Goal: Entertainment & Leisure: Browse casually

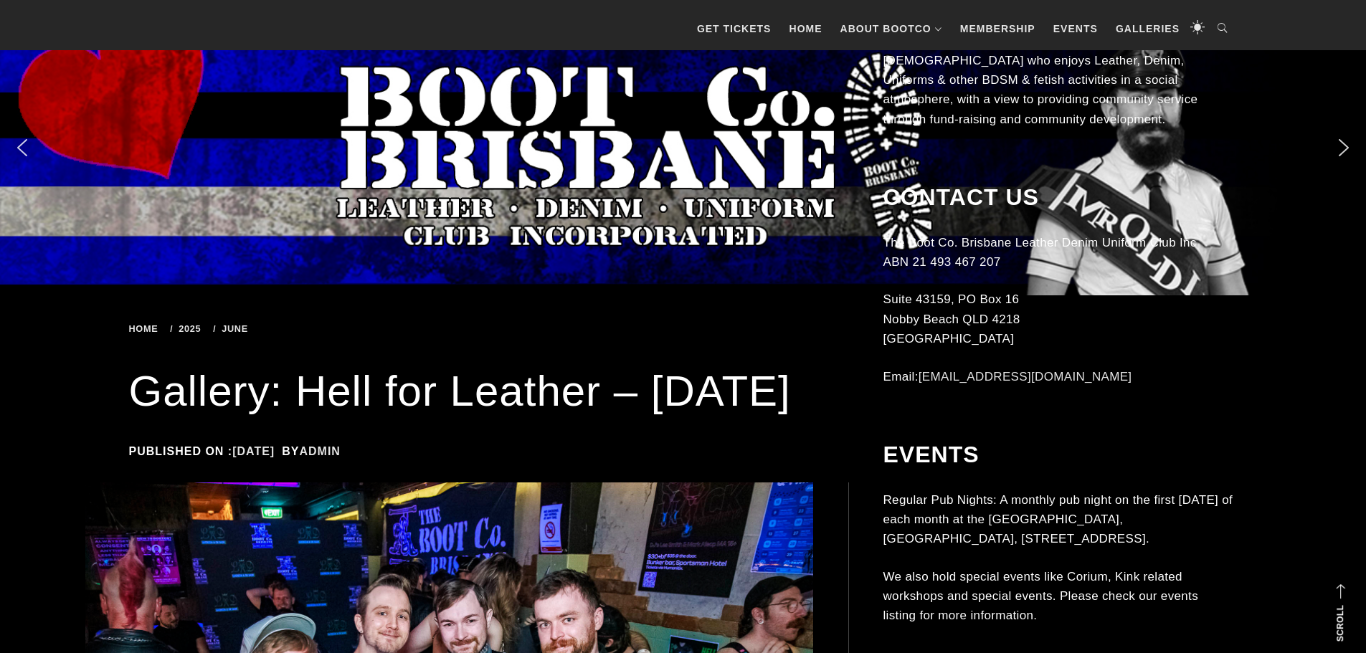
scroll to position [827, 0]
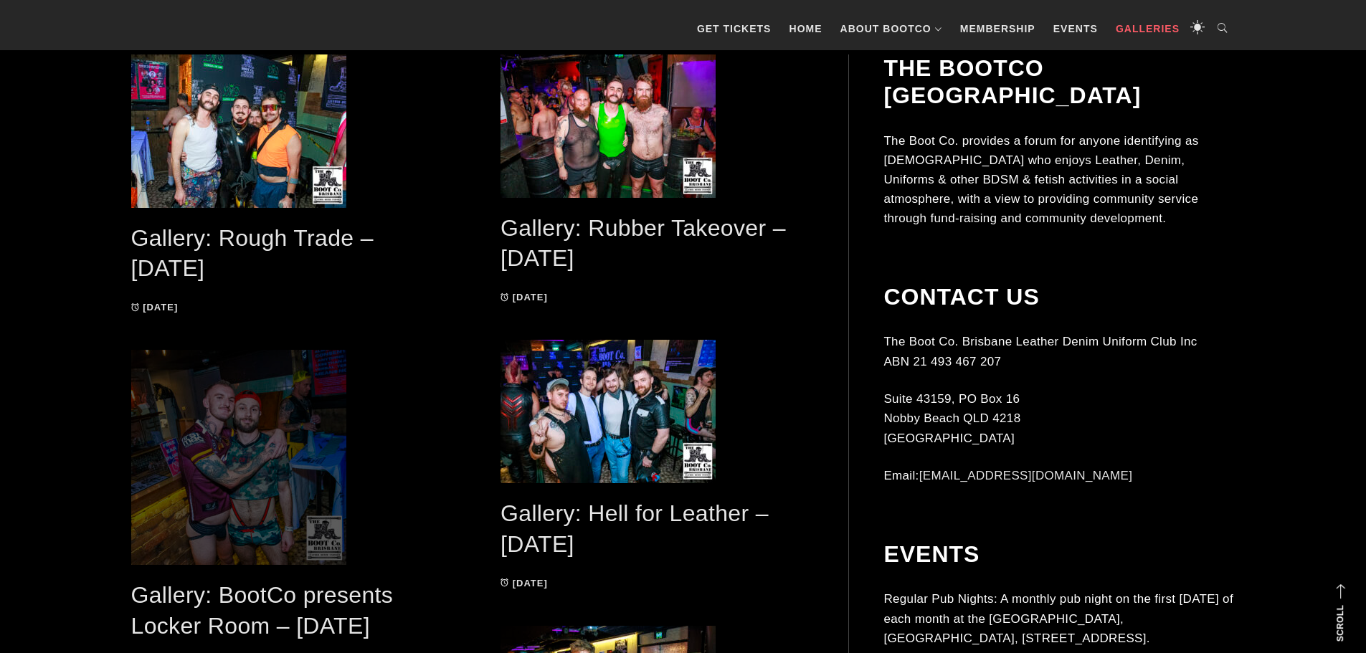
scroll to position [414, 0]
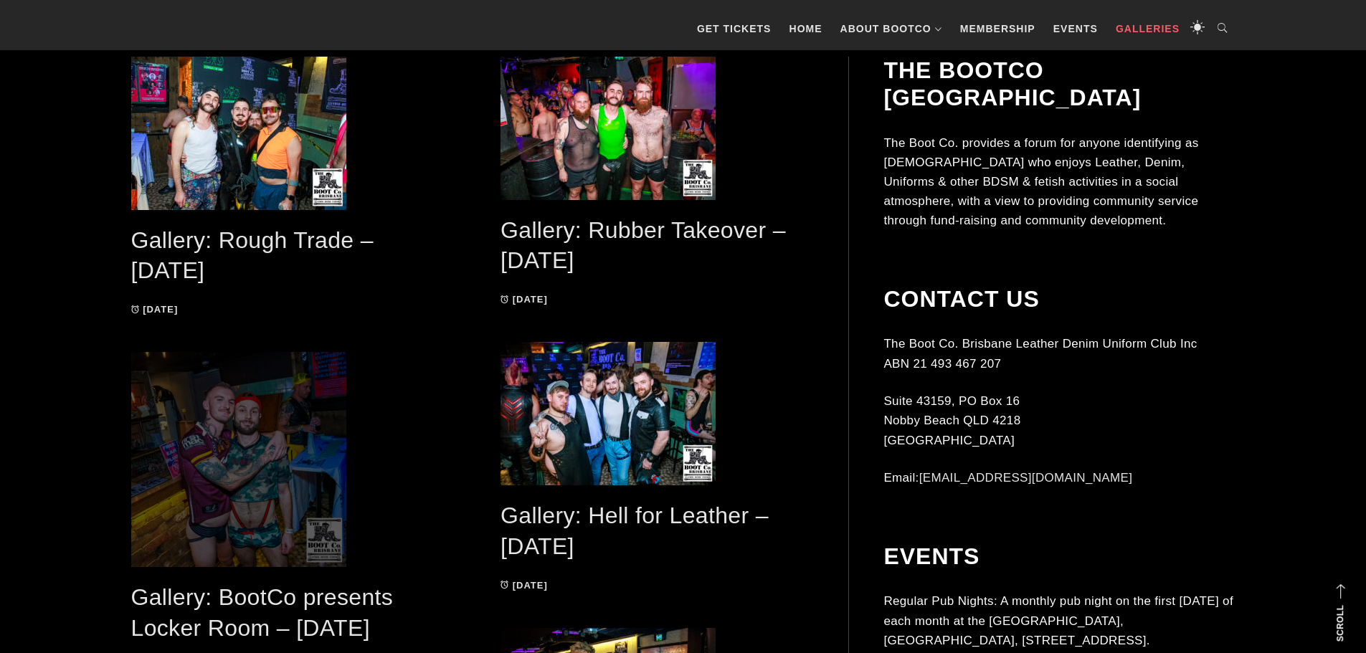
click at [250, 457] on span at bounding box center [287, 459] width 313 height 215
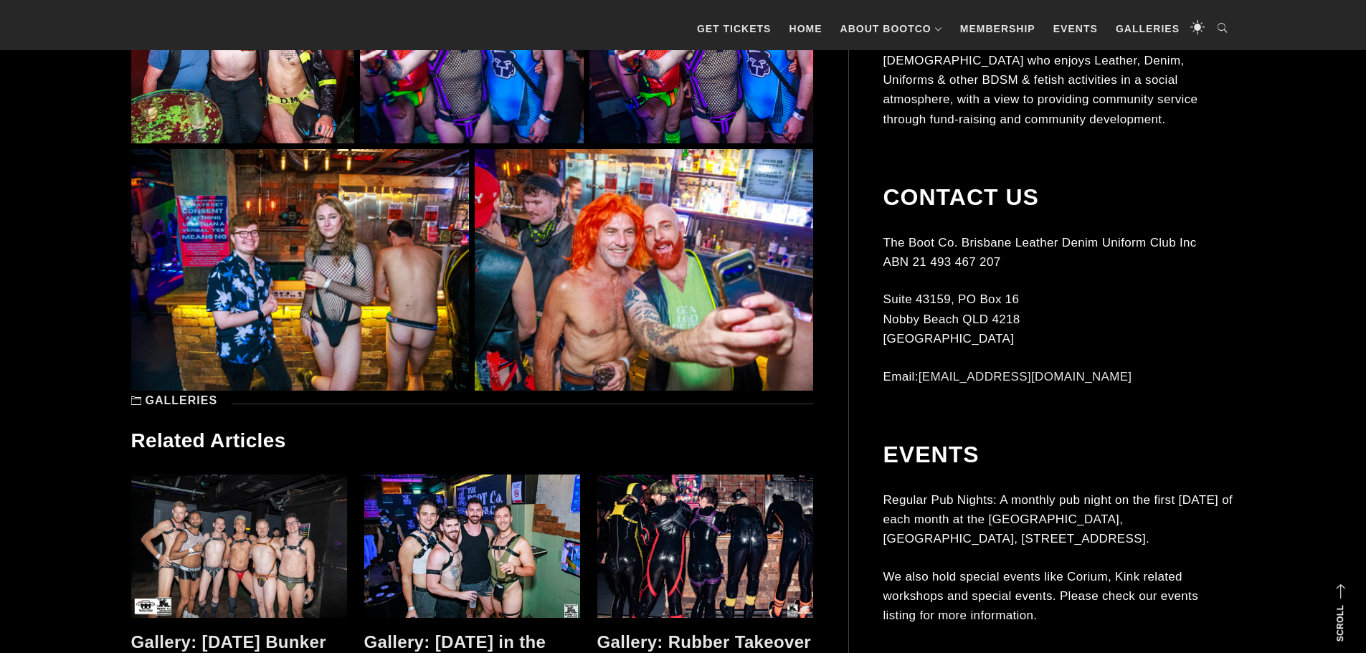
scroll to position [10654, 0]
